Goal: Task Accomplishment & Management: Manage account settings

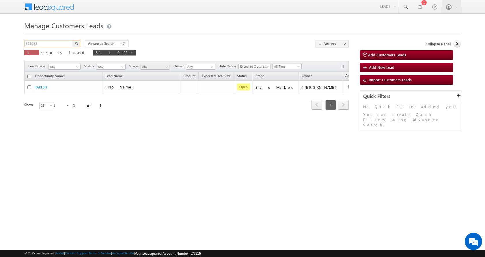
click at [28, 40] on input "811033" at bounding box center [48, 43] width 49 height 7
paste input "49998"
type input "849998"
click at [73, 40] on button "button" at bounding box center [77, 43] width 8 height 7
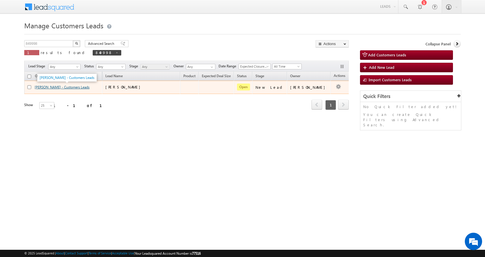
click at [37, 87] on link "Ritesh Singh - Customers Leads" at bounding box center [62, 87] width 55 height 4
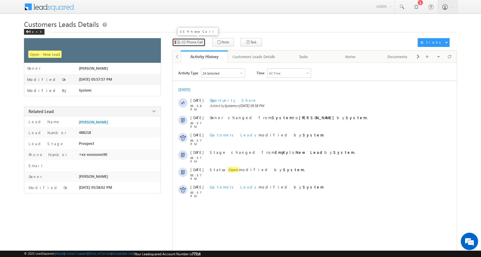
click at [190, 42] on span "CC Phone Call" at bounding box center [192, 42] width 21 height 5
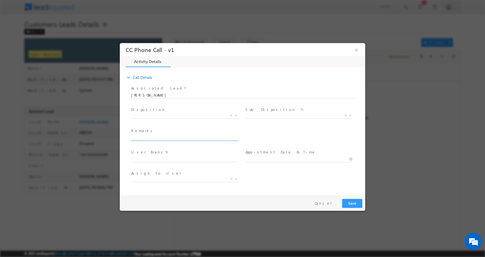
click at [160, 135] on input "text" at bounding box center [184, 138] width 107 height 6
type input "[PERSON_NAME]-9415855790-RENOVATION-LOAN-10 L-REG-AGE-[DEMOGRAPHIC_DATA]-JOB-45…"
select select "[EMAIL_ADDRESS][DOMAIN_NAME]"
type input "[PERSON_NAME]-9415855790-RENOVATION-LOAN-10 L-REG-AGE-[DEMOGRAPHIC_DATA]-JOB-45…"
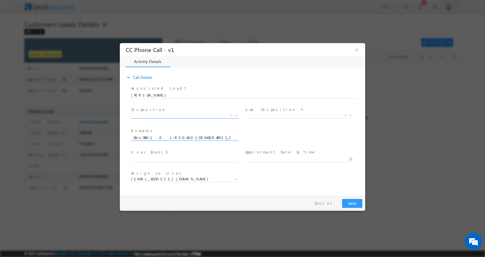
click at [236, 115] on span at bounding box center [236, 115] width 6 height 8
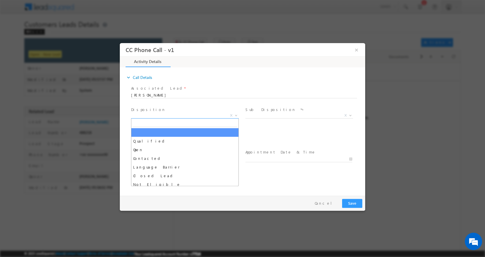
scroll to position [0, 0]
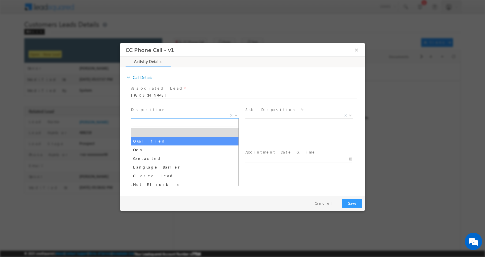
select select "Qualified"
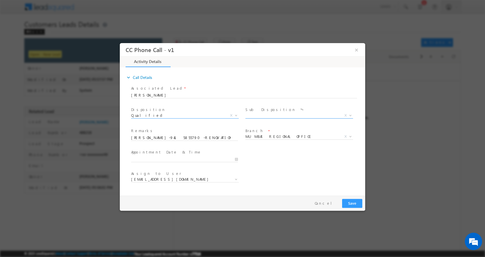
click at [350, 115] on b at bounding box center [350, 115] width 3 height 2
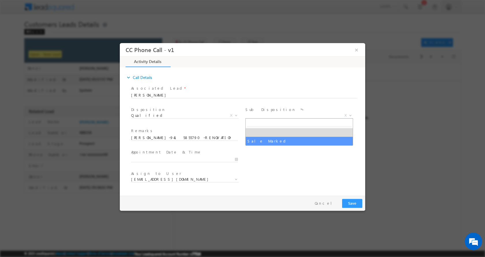
select select "Sale Marked"
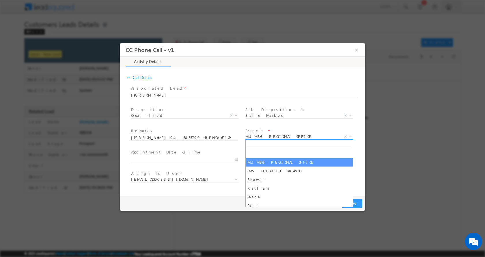
click at [351, 136] on b at bounding box center [350, 136] width 3 height 2
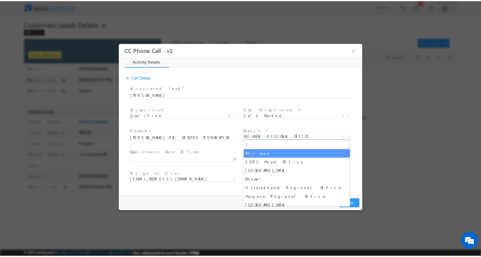
scroll to position [58, 0]
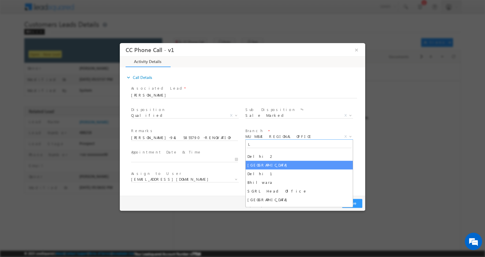
type input "L"
select select "[GEOGRAPHIC_DATA]"
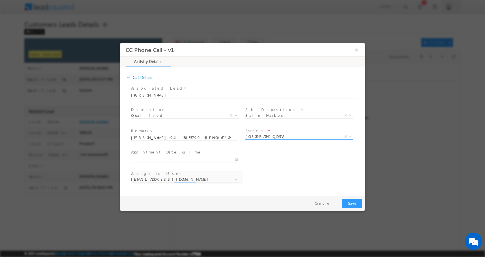
type input "09/09/2025 10:09 AM"
click at [235, 159] on input "09/09/2025 10:09 AM" at bounding box center [184, 159] width 107 height 6
select select "[EMAIL_ADDRESS][DOMAIN_NAME]"
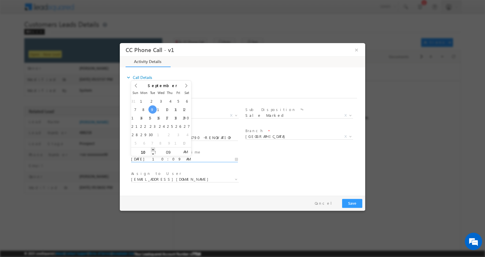
type input "09/09/2025 11:09 AM"
type input "11"
click at [154, 147] on span at bounding box center [153, 149] width 4 height 4
type input "09/09/2025 12:09 PM"
type input "12"
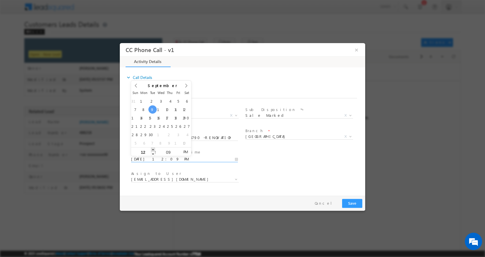
click at [154, 147] on span at bounding box center [153, 149] width 4 height 4
type input "09/09/2025 1:09 PM"
type input "01"
click at [154, 147] on span at bounding box center [153, 149] width 4 height 4
type input "09/09/2025 2:09 PM"
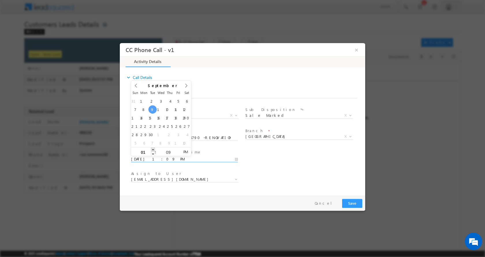
type input "02"
click at [154, 147] on span at bounding box center [153, 149] width 4 height 4
click at [355, 202] on button "Save" at bounding box center [352, 202] width 20 height 9
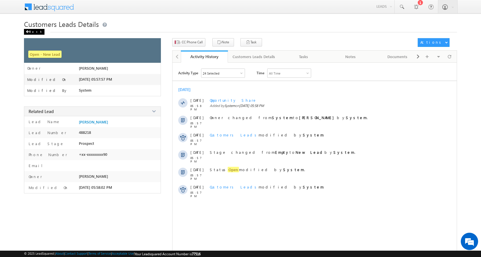
click at [28, 33] on span at bounding box center [27, 31] width 3 height 3
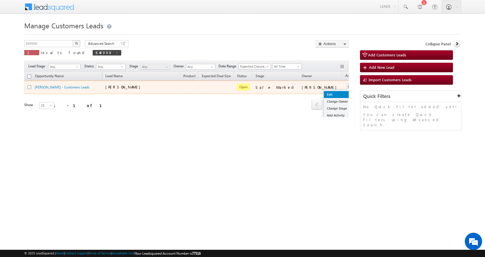
click at [324, 96] on link "Edit" at bounding box center [338, 94] width 29 height 7
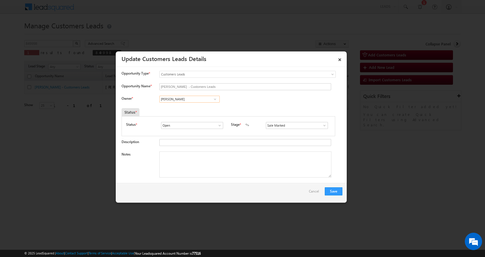
click at [179, 101] on input "[PERSON_NAME]" at bounding box center [189, 99] width 60 height 7
paste input "[PERSON_NAME]"
click at [191, 108] on link "[PERSON_NAME] [PERSON_NAME][EMAIL_ADDRESS][DOMAIN_NAME]" at bounding box center [189, 107] width 60 height 11
type input "[PERSON_NAME]"
click at [192, 166] on textarea "Notes" at bounding box center [245, 164] width 172 height 26
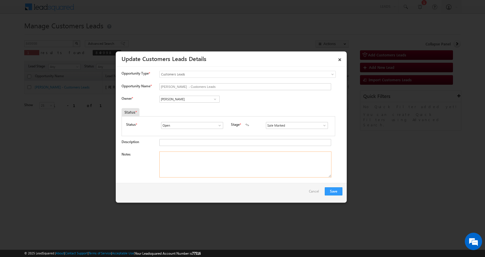
paste textarea "[PERSON_NAME]-9415855790-RENOVATION-LOAN-10 L-REG-AGE-[DEMOGRAPHIC_DATA]-JOB-45…"
type textarea "[PERSON_NAME]-9415855790-RENOVATION-LOAN-10 L-REG-AGE-[DEMOGRAPHIC_DATA]-JOB-45…"
click at [335, 193] on button "Save" at bounding box center [334, 191] width 18 height 8
